Goal: Task Accomplishment & Management: Manage account settings

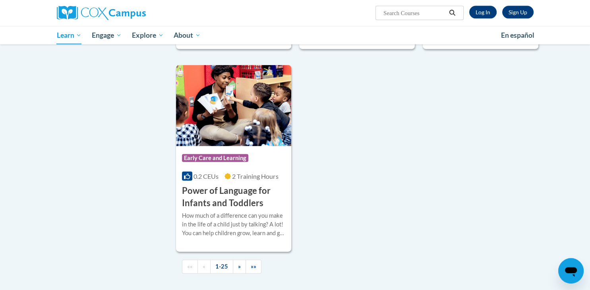
scroll to position [1779, 0]
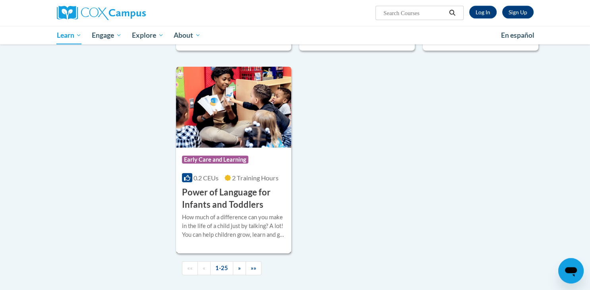
click at [227, 138] on img at bounding box center [234, 107] width 116 height 81
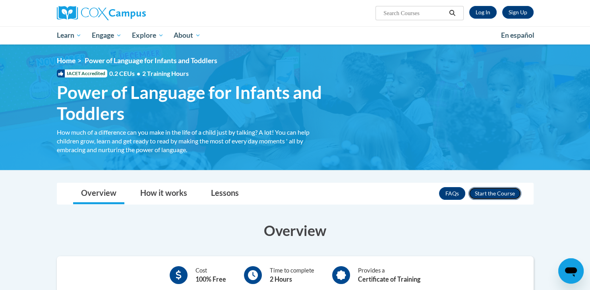
click at [494, 192] on button "Enroll" at bounding box center [495, 193] width 53 height 13
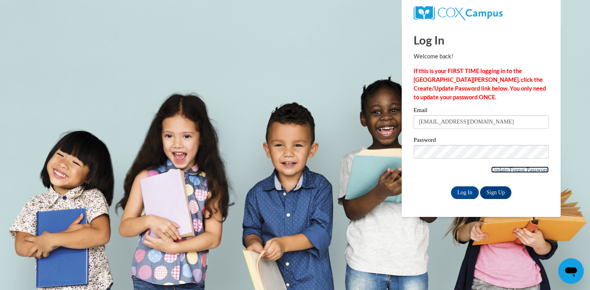
click at [519, 168] on link "Update/Forgot Password" at bounding box center [520, 170] width 58 height 6
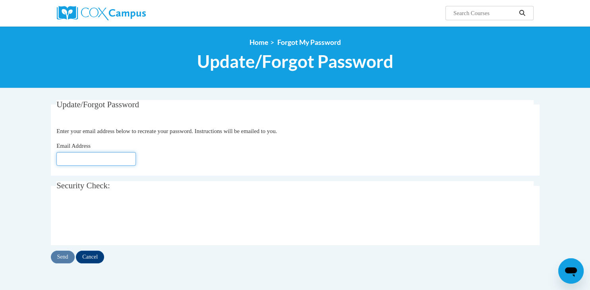
click at [66, 154] on input "Email Address" at bounding box center [95, 159] width 79 height 14
click at [94, 160] on input "Email Address" at bounding box center [95, 159] width 79 height 14
click at [103, 156] on input "nangangelkham" at bounding box center [95, 159] width 79 height 14
type input "nangangelkham"
click button "Refresh captcha" at bounding box center [0, 0] width 0 height 0
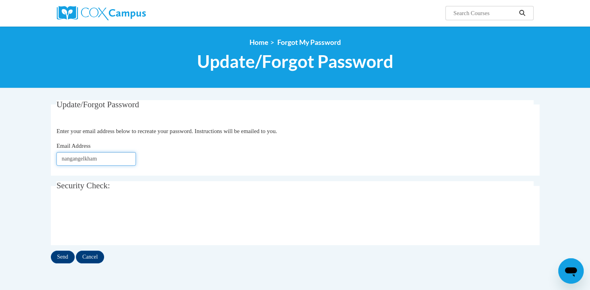
click at [121, 159] on input "nangangelkham" at bounding box center [95, 159] width 79 height 14
click button "Refresh captcha" at bounding box center [0, 0] width 0 height 0
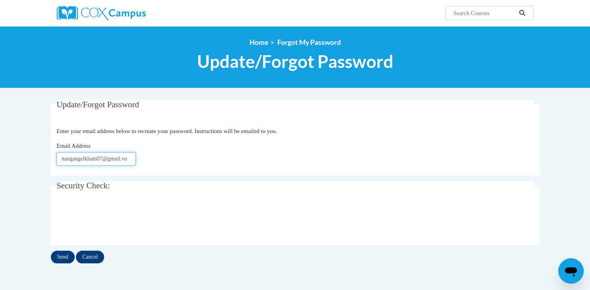
scroll to position [0, 1]
click at [131, 161] on input "nangangelkham07@gmail.vo" at bounding box center [95, 159] width 79 height 14
type input "nangangelkham07@gmail.com"
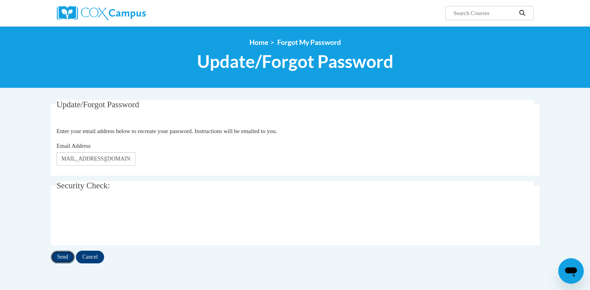
click at [58, 259] on input "Send" at bounding box center [63, 257] width 24 height 13
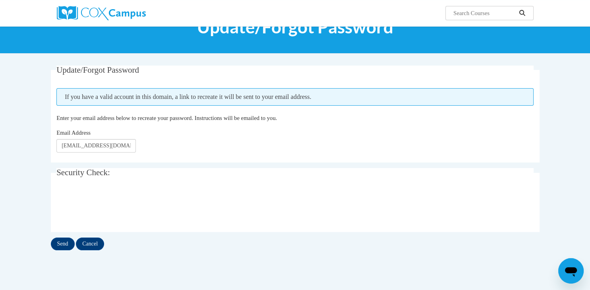
scroll to position [40, 0]
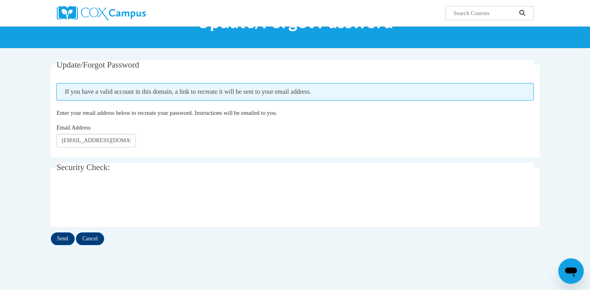
click at [145, 86] on span "If you have a valid account in this domain, a link to recreate it will be sent …" at bounding box center [294, 91] width 477 height 17
click at [155, 120] on fieldset "Update/Forgot Password Please enter your email address If you have a valid acco…" at bounding box center [295, 108] width 489 height 97
click at [158, 116] on span "Enter your email address below to recreate your password. Instructions will be …" at bounding box center [166, 113] width 221 height 6
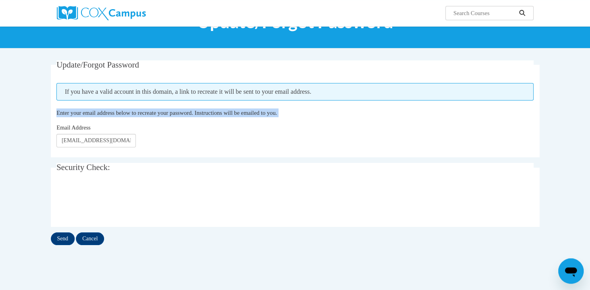
click at [158, 116] on span "Enter your email address below to recreate your password. Instructions will be …" at bounding box center [166, 113] width 221 height 6
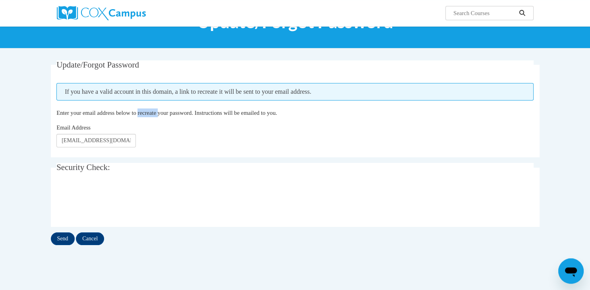
click at [158, 116] on span "Enter your email address below to recreate your password. Instructions will be …" at bounding box center [166, 113] width 221 height 6
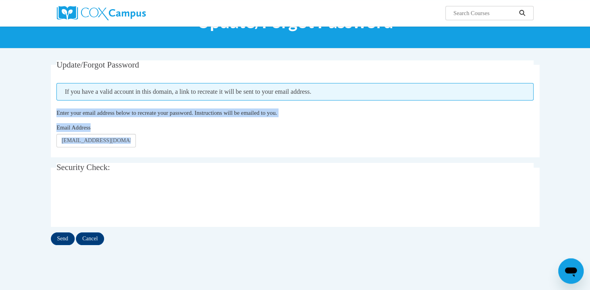
drag, startPoint x: 158, startPoint y: 116, endPoint x: 181, endPoint y: 142, distance: 34.9
click at [181, 142] on fieldset "Update/Forgot Password Please enter your email address If you have a valid acco…" at bounding box center [295, 108] width 489 height 97
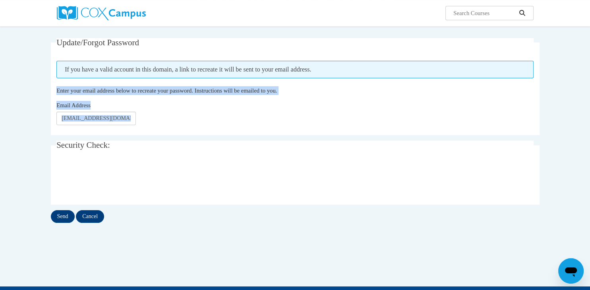
scroll to position [71, 0]
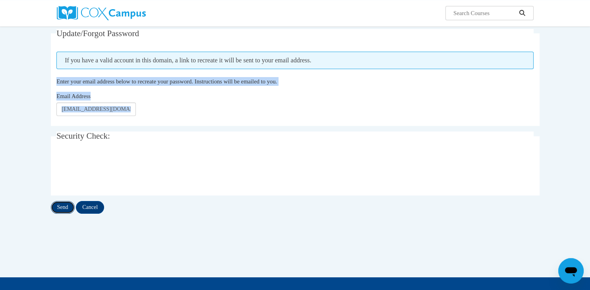
click at [65, 208] on input "Send" at bounding box center [63, 207] width 24 height 13
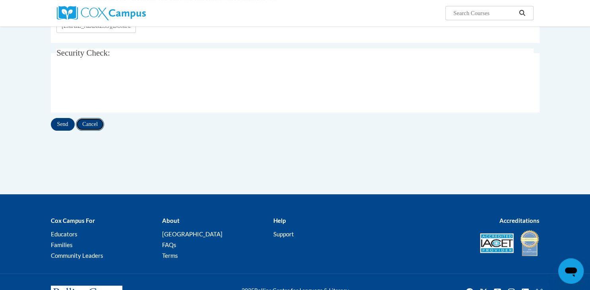
click at [90, 122] on input "Cancel" at bounding box center [90, 124] width 28 height 13
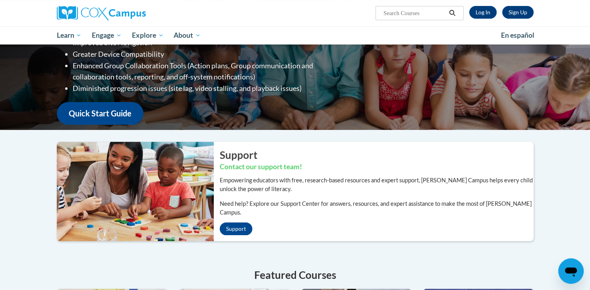
scroll to position [71, 0]
